Goal: Task Accomplishment & Management: Use online tool/utility

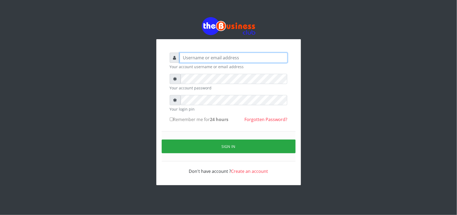
type input "uwa"
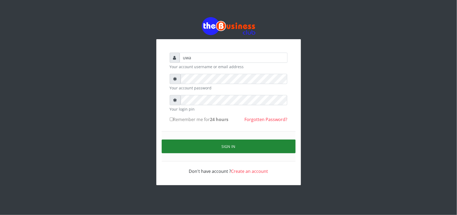
click at [236, 147] on button "Sign in" at bounding box center [229, 146] width 134 height 14
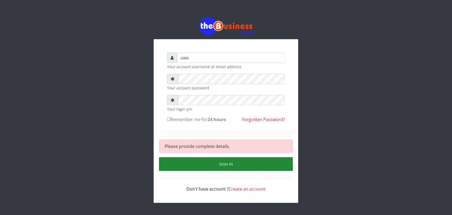
click at [226, 160] on button "Sign in" at bounding box center [226, 164] width 134 height 14
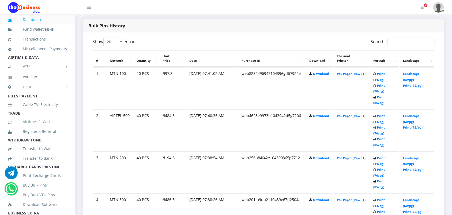
scroll to position [295, 0]
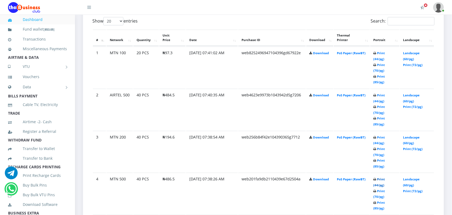
click at [380, 177] on link "Print (44/pg)" at bounding box center [380, 182] width 12 height 10
click at [377, 51] on link "Print (44/pg)" at bounding box center [380, 56] width 12 height 10
click at [377, 93] on link "Print (44/pg)" at bounding box center [380, 98] width 12 height 10
click at [377, 135] on link "Print (44/pg)" at bounding box center [380, 140] width 12 height 10
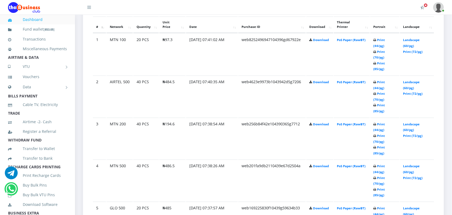
scroll to position [321, 0]
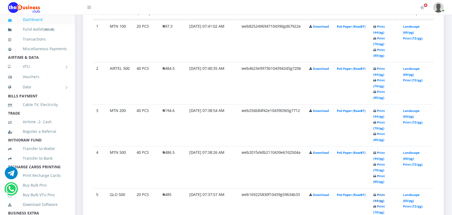
click at [378, 192] on link "Print (44/pg)" at bounding box center [380, 197] width 12 height 10
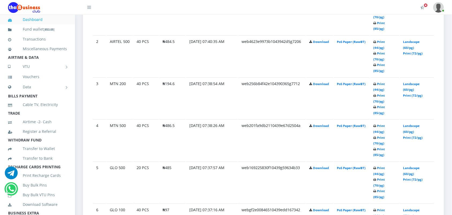
scroll to position [362, 0]
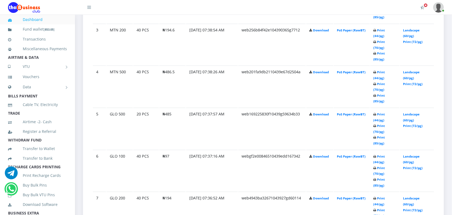
scroll to position [415, 0]
